Goal: Transaction & Acquisition: Purchase product/service

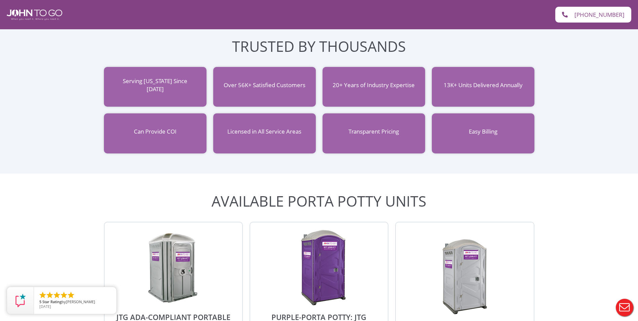
scroll to position [605, 0]
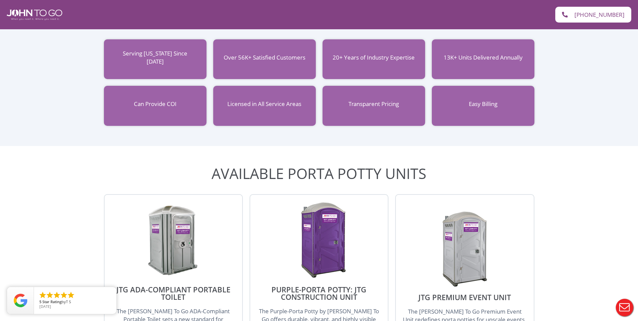
click at [389, 100] on div "Transparent Pricing" at bounding box center [373, 106] width 102 height 40
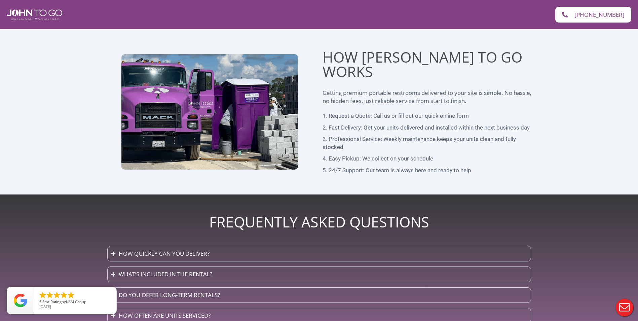
scroll to position [1643, 0]
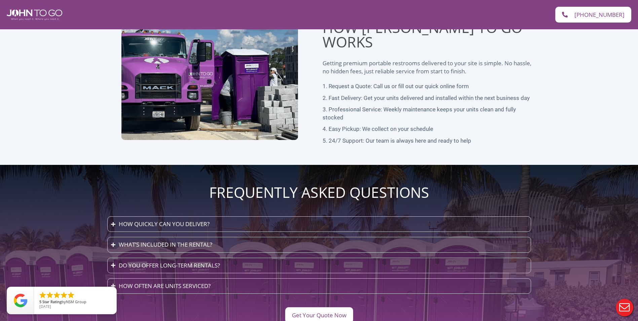
click at [233, 216] on summary "How quickly can you deliver?" at bounding box center [318, 223] width 423 height 15
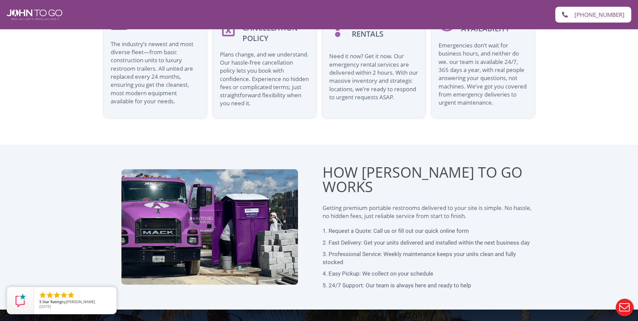
scroll to position [1340, 0]
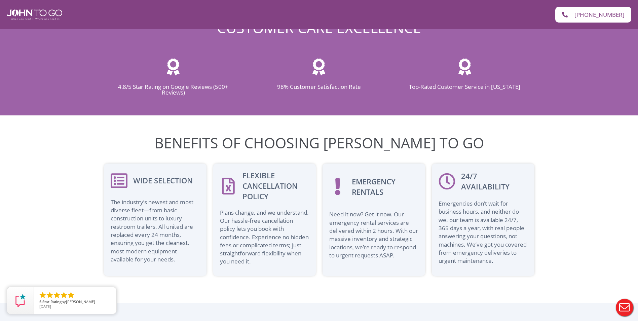
click at [361, 210] on span "Need it now? Get it now. Our emergency rental services are delivered within 2 h…" at bounding box center [373, 234] width 89 height 48
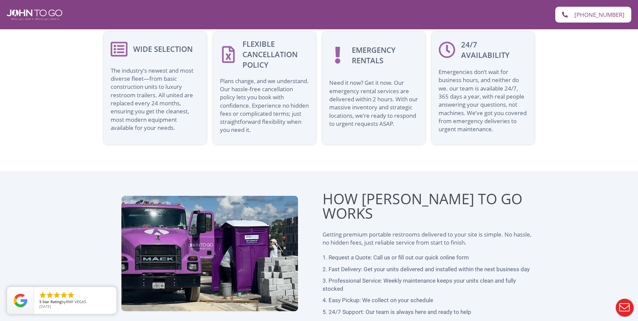
scroll to position [1468, 0]
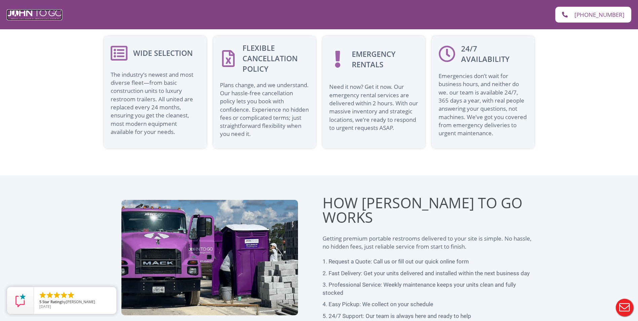
click at [30, 15] on img at bounding box center [34, 14] width 55 height 11
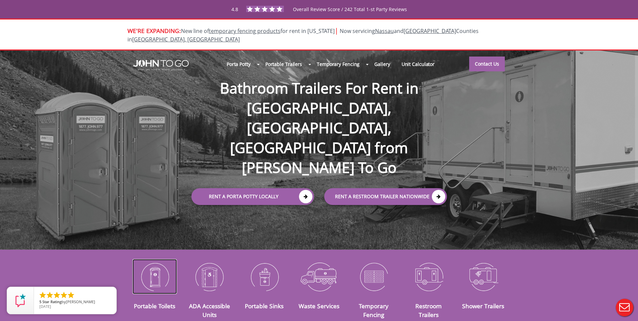
click at [152, 272] on img at bounding box center [154, 276] width 45 height 35
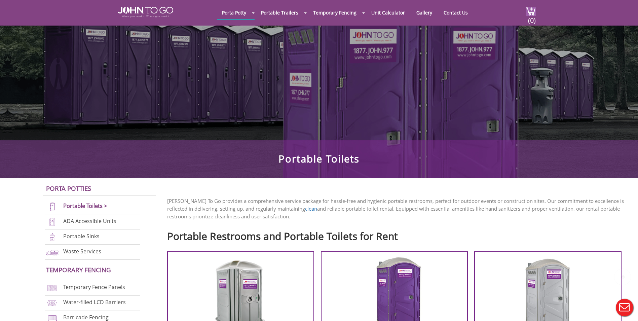
scroll to position [202, 0]
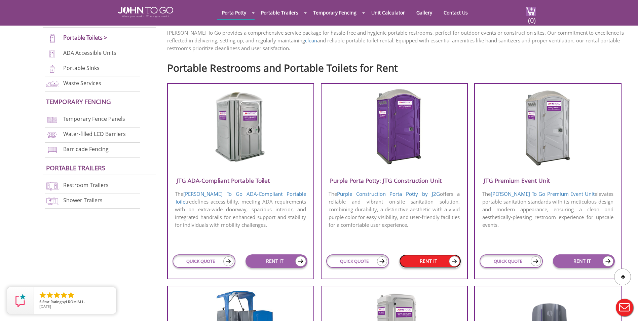
click at [425, 261] on link "RENT IT" at bounding box center [430, 260] width 62 height 13
